Goal: Check status: Check status

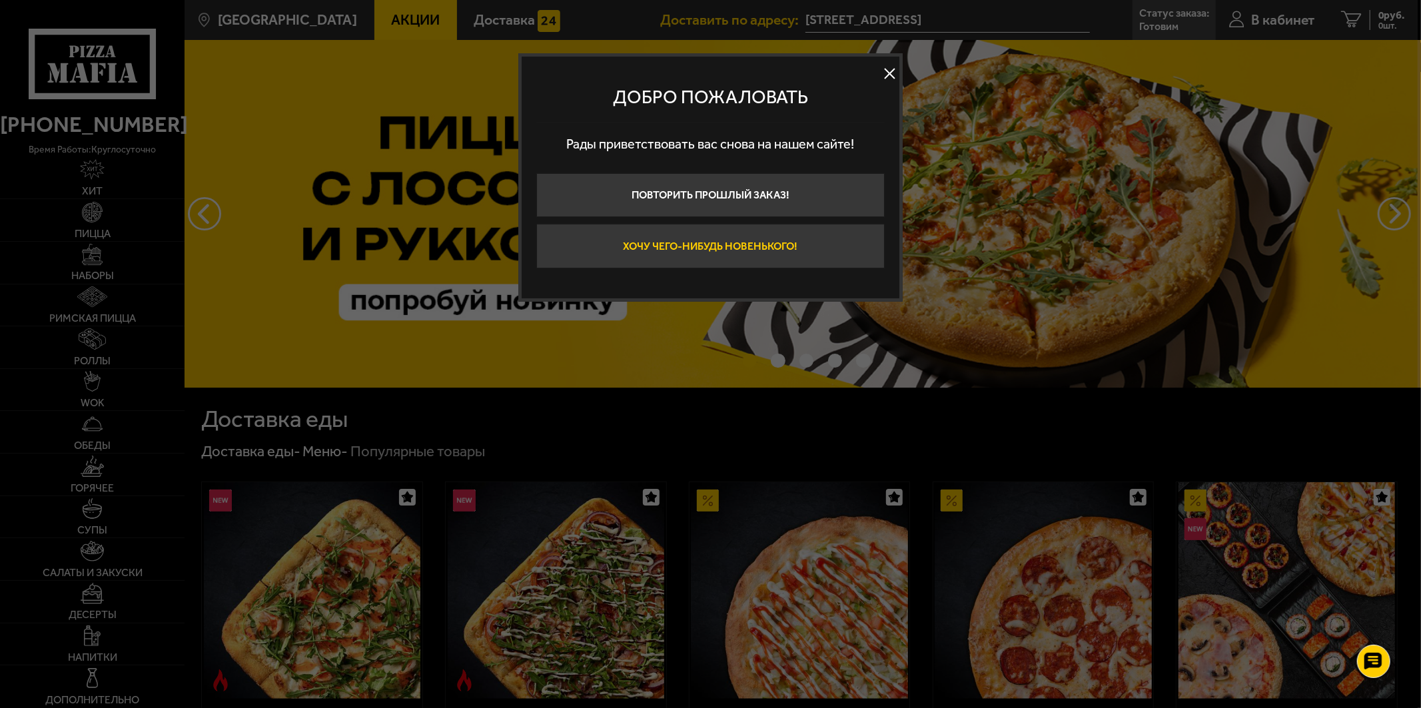
click at [804, 250] on button "Хочу чего-нибудь новенького!" at bounding box center [710, 246] width 348 height 45
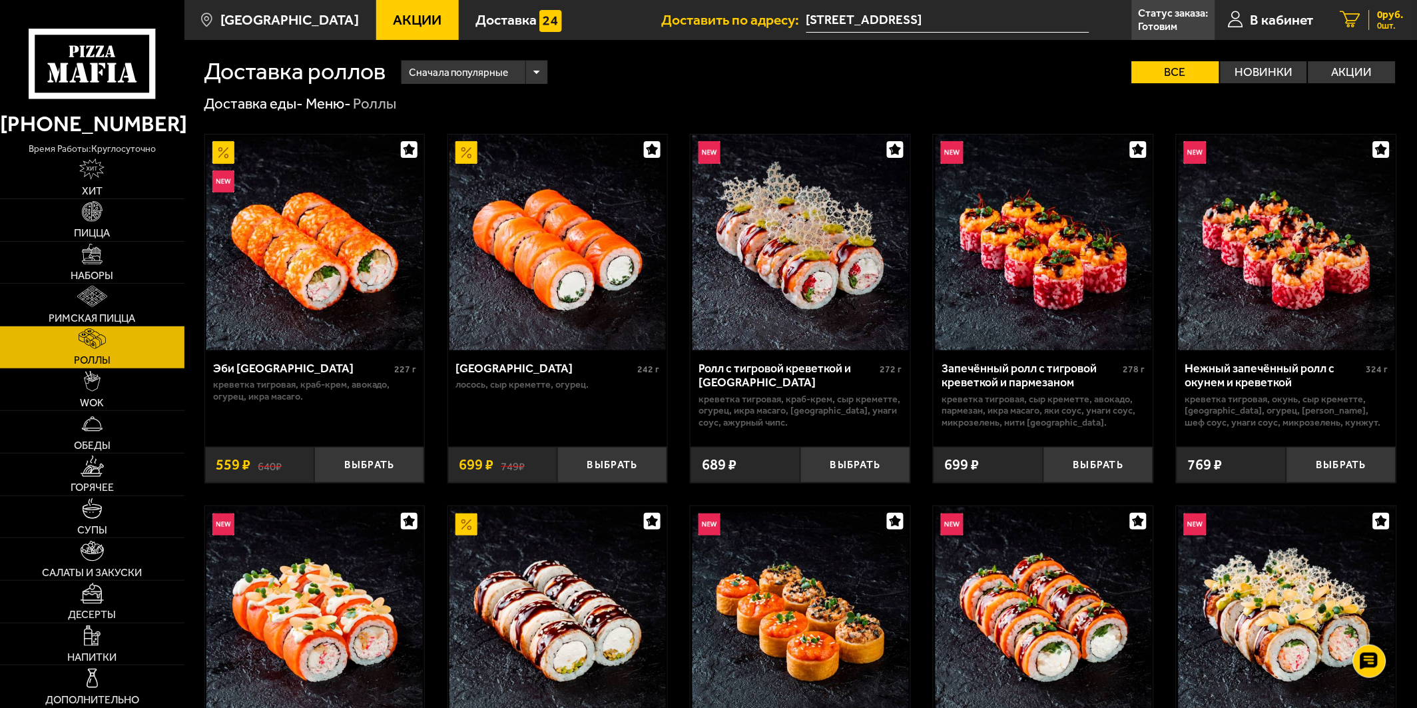
click at [1375, 35] on link "0 руб. 0 шт." at bounding box center [1372, 20] width 90 height 40
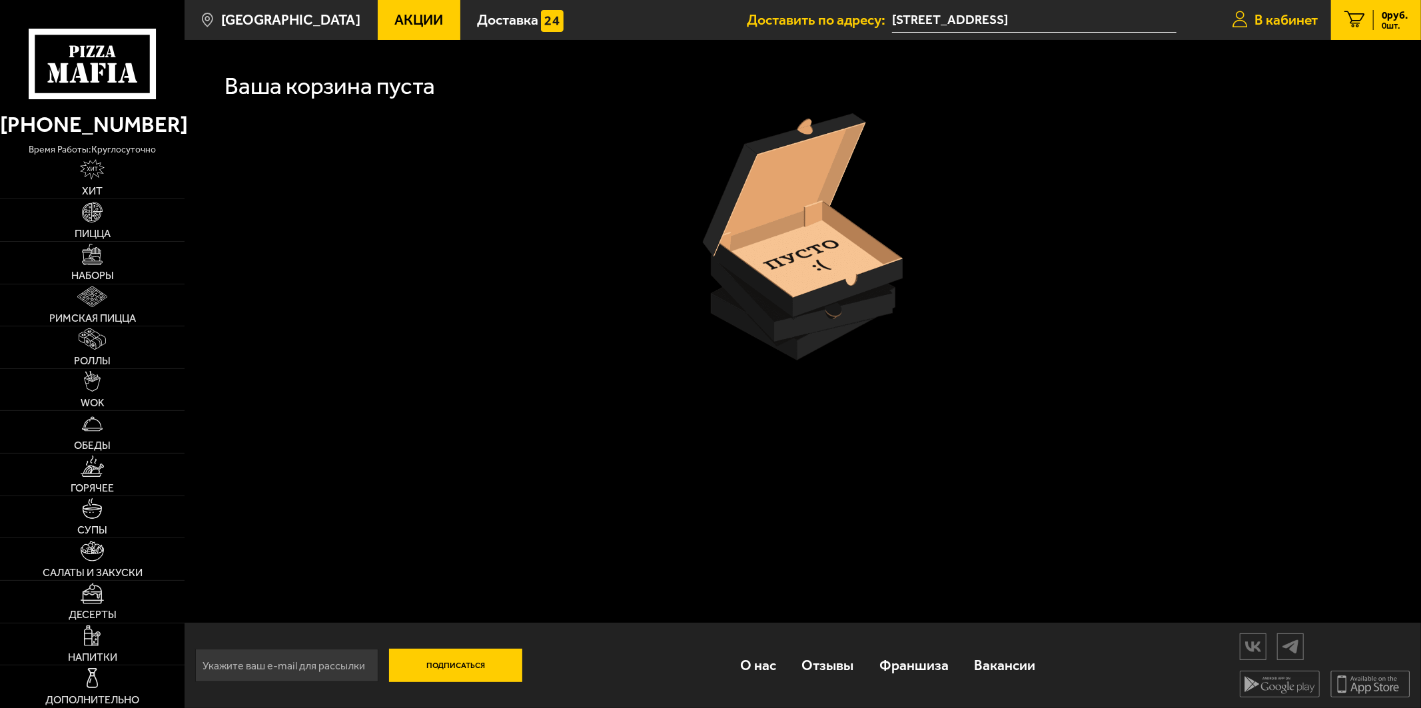
click at [1291, 23] on span "В кабинет" at bounding box center [1285, 20] width 63 height 14
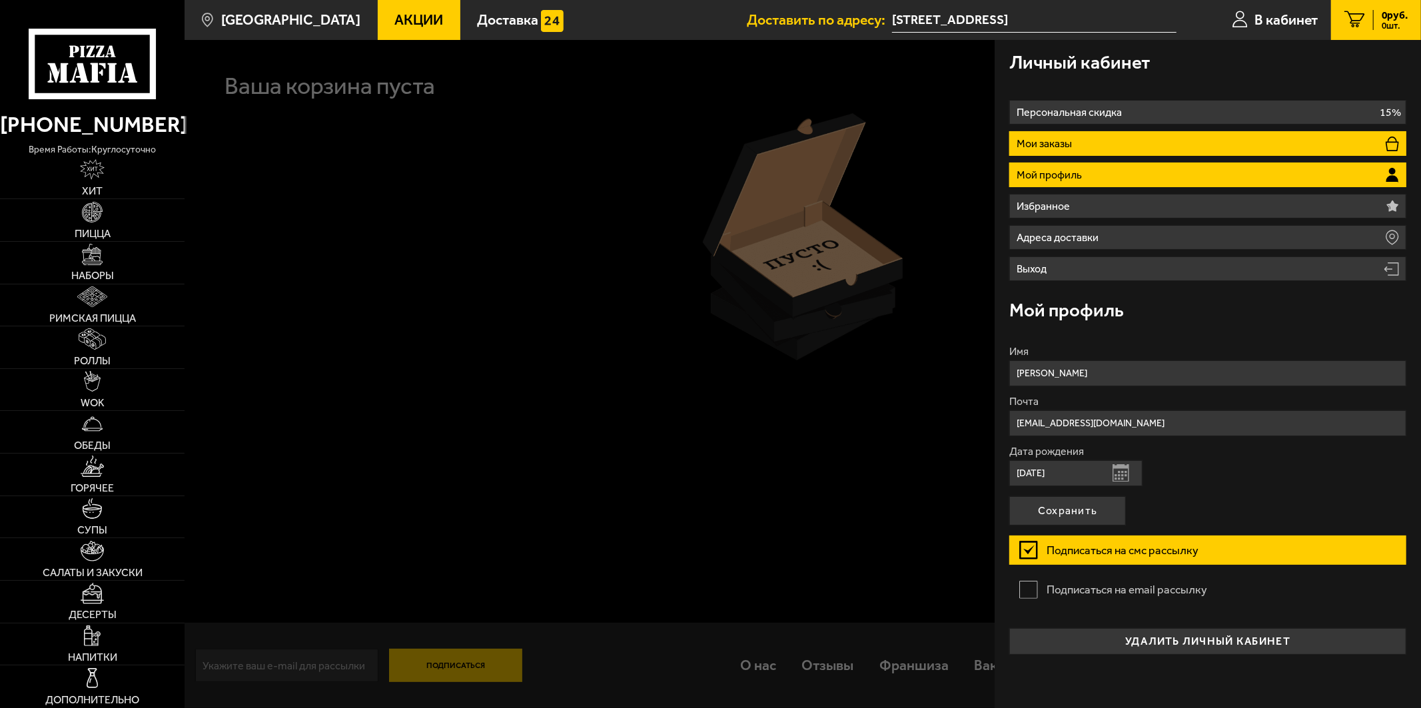
click at [1102, 152] on li "Мои заказы" at bounding box center [1207, 143] width 396 height 25
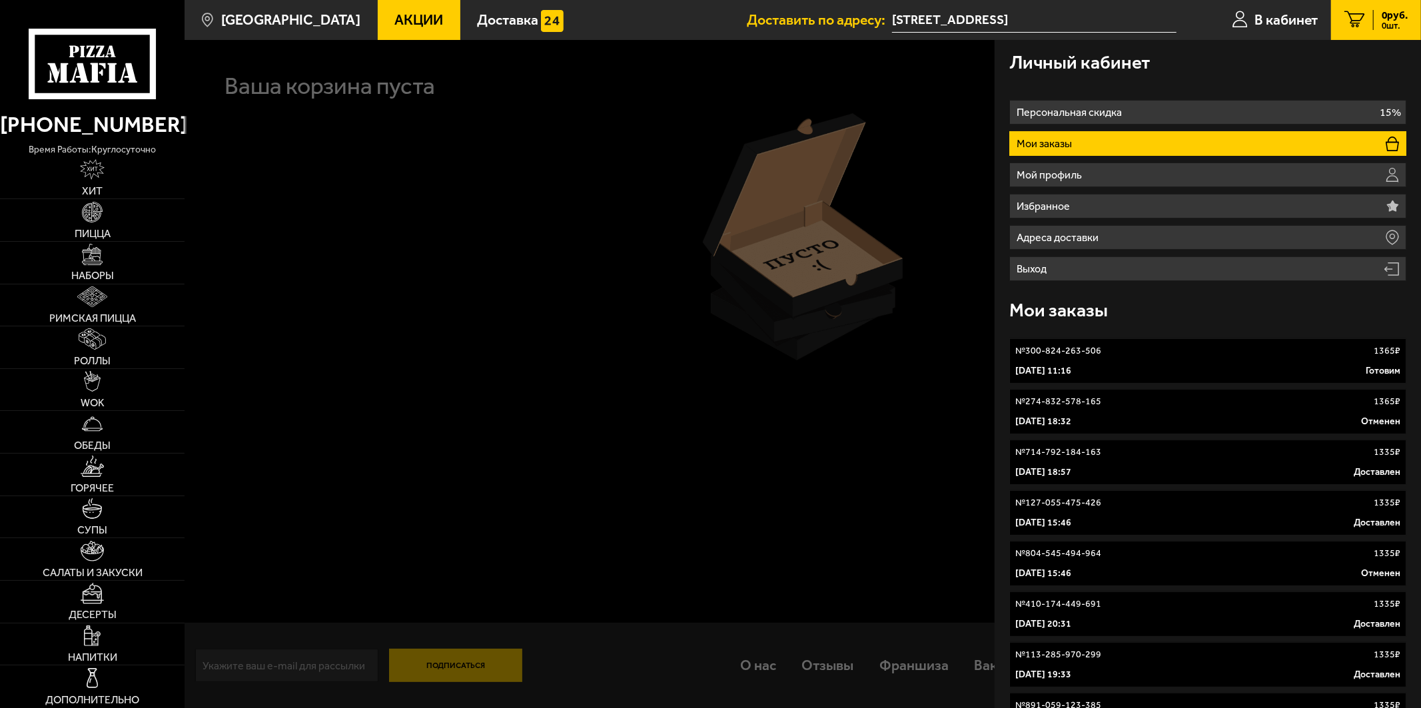
click at [1206, 360] on link "№ 300-824-263-506 1365 ₽ 3 октября 2025 г. 11:16 Готовим" at bounding box center [1207, 360] width 396 height 45
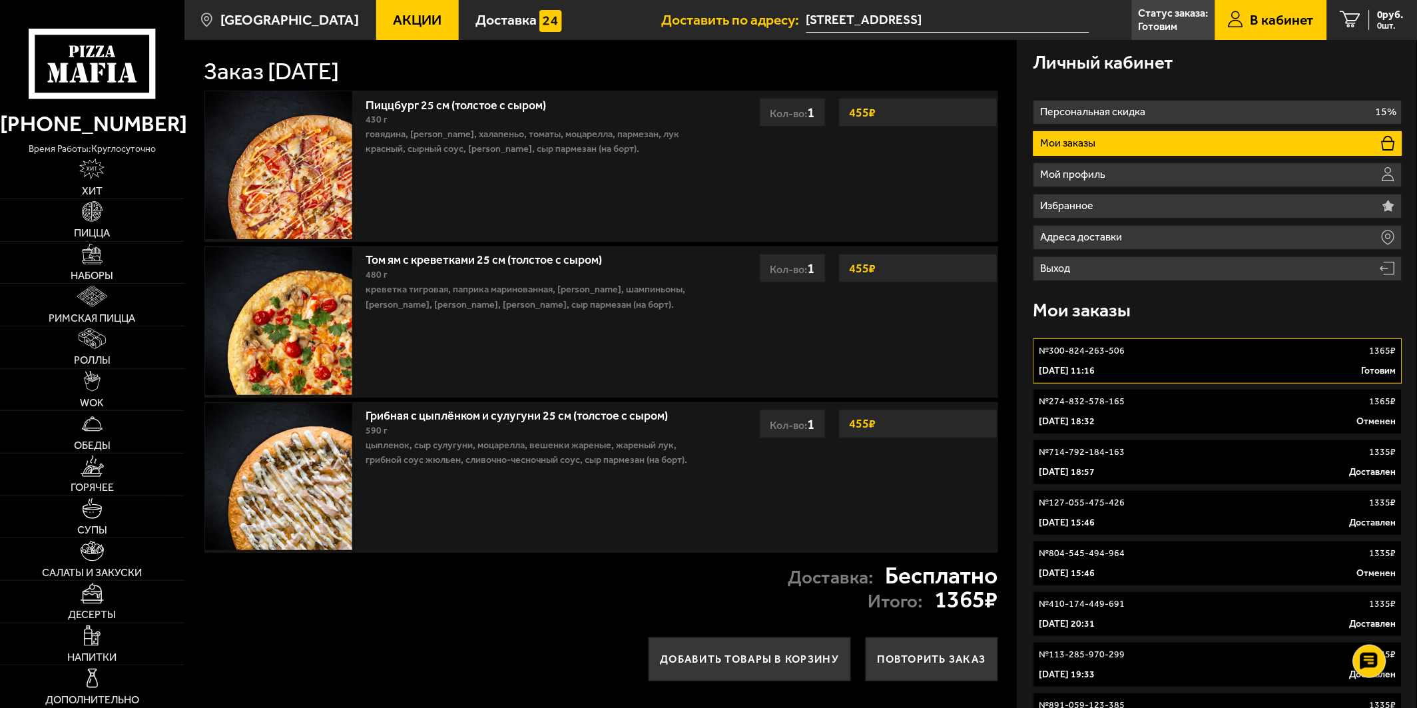
drag, startPoint x: 400, startPoint y: 423, endPoint x: 285, endPoint y: 460, distance: 120.5
click at [285, 460] on img at bounding box center [279, 477] width 148 height 148
click at [369, 418] on link "Грибная с цыплёнком и сулугуни 25 см (толстое с сыром)" at bounding box center [524, 413] width 317 height 19
click at [290, 460] on img at bounding box center [279, 477] width 148 height 148
click at [440, 421] on link "Грибная с цыплёнком и сулугуни 25 см (толстое с сыром)" at bounding box center [524, 413] width 317 height 19
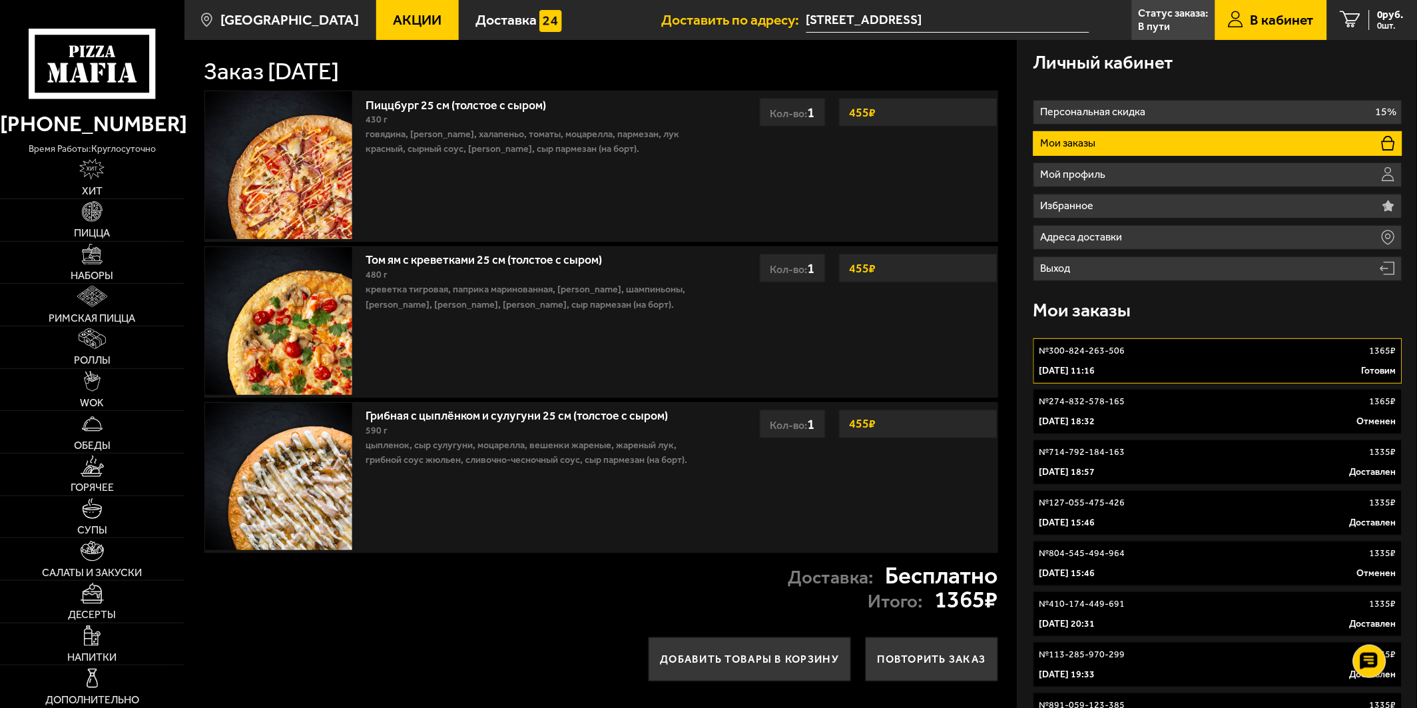
click at [1196, 71] on div "Личный кабинет" at bounding box center [1218, 62] width 369 height 45
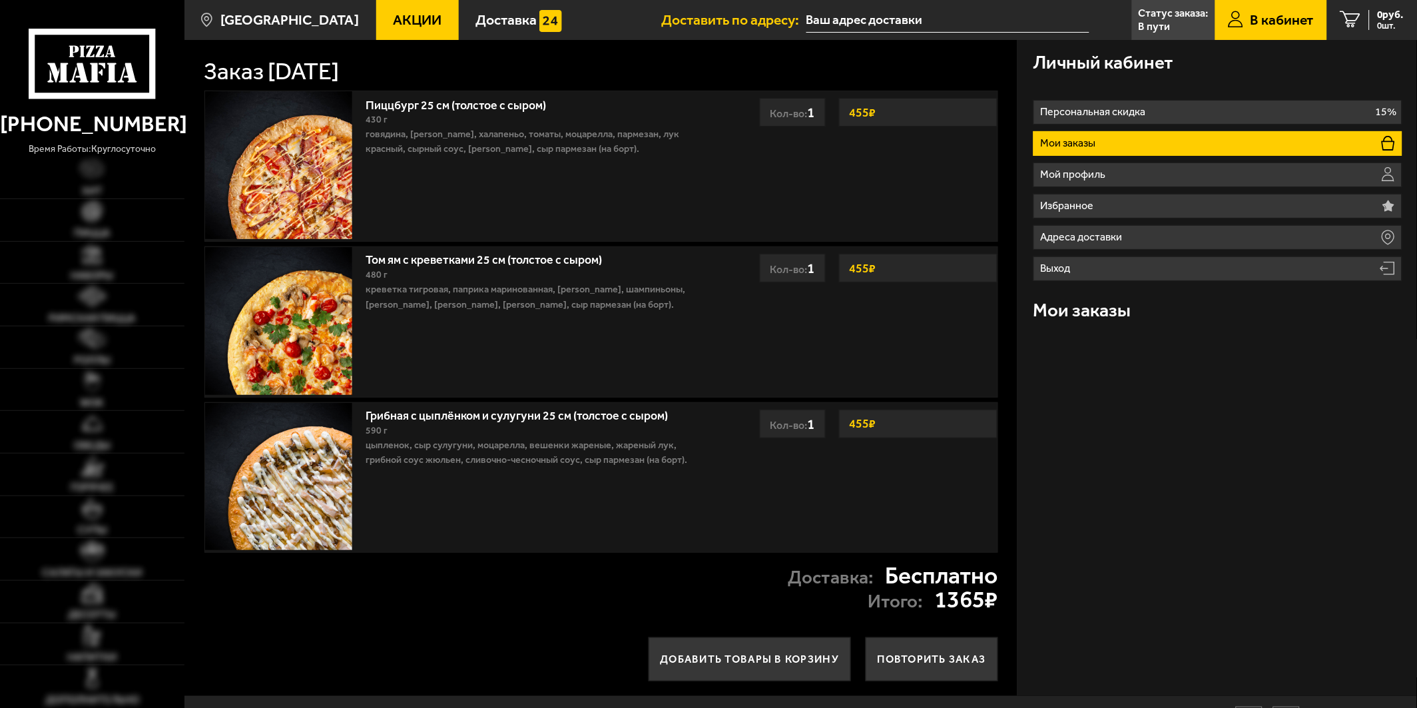
type input "[STREET_ADDRESS]"
